Goal: Find specific page/section: Find specific page/section

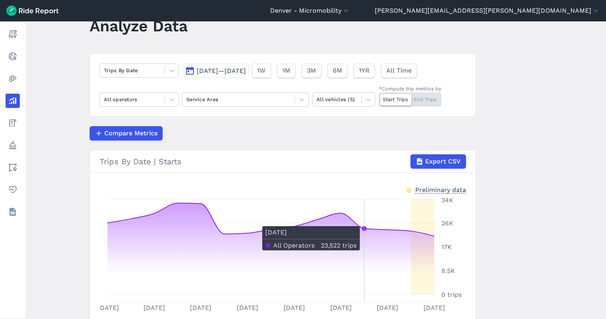
scroll to position [27, 0]
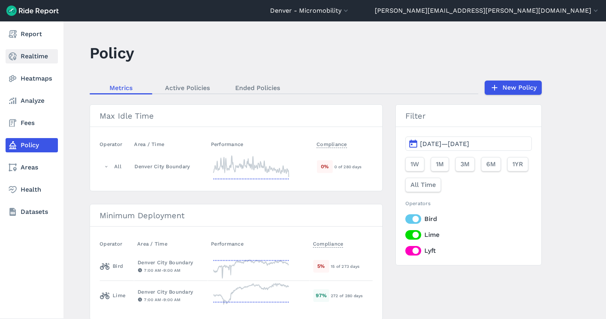
click at [31, 61] on link "Realtime" at bounding box center [32, 56] width 52 height 14
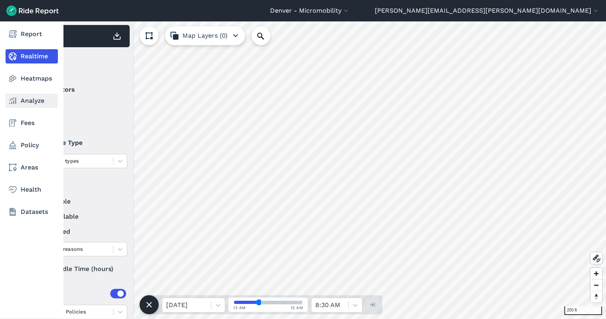
click at [16, 101] on icon at bounding box center [13, 101] width 10 height 10
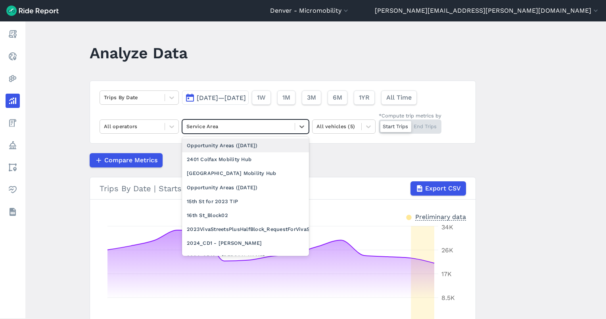
click at [228, 131] on div "Service Area" at bounding box center [238, 126] width 112 height 12
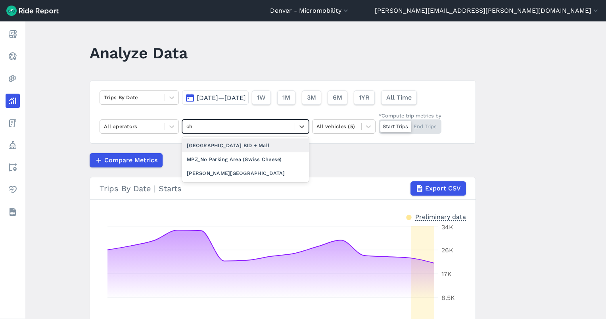
type input "c"
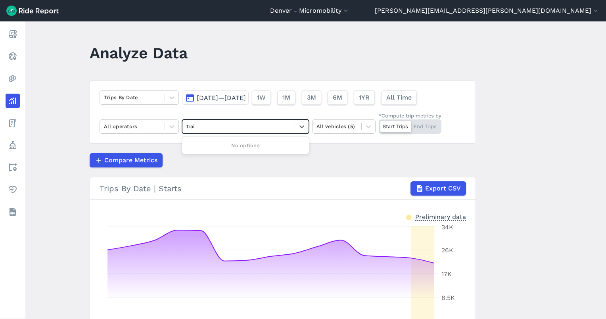
type input "trail"
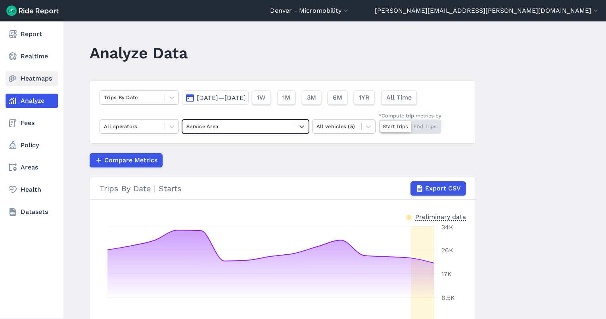
drag, startPoint x: 30, startPoint y: 58, endPoint x: 35, endPoint y: 76, distance: 18.5
click at [30, 58] on link "Realtime" at bounding box center [32, 56] width 52 height 14
